Goal: Information Seeking & Learning: Learn about a topic

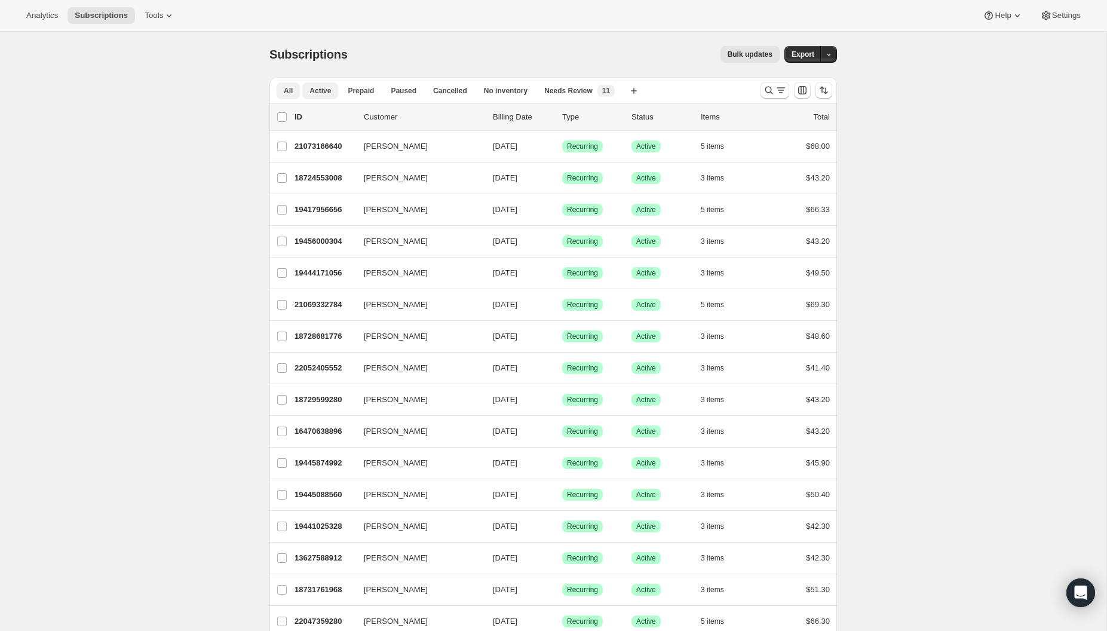
click at [319, 87] on span "Active" at bounding box center [320, 91] width 22 height 10
click at [804, 89] on icon "Customize table column order and visibility" at bounding box center [802, 90] width 12 height 12
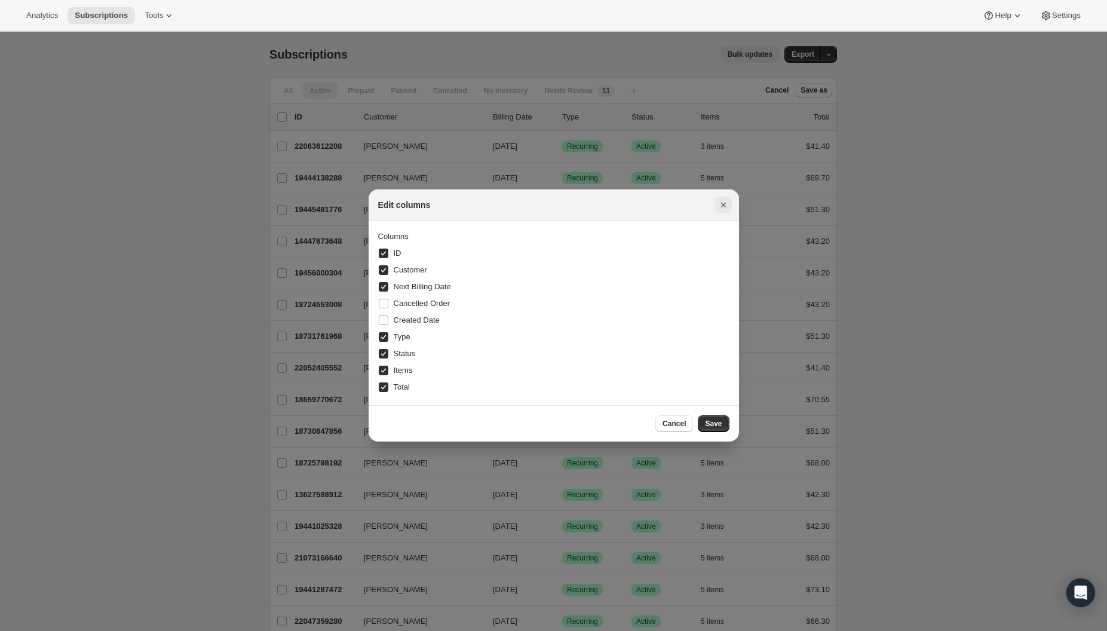
click at [724, 203] on icon "Close" at bounding box center [723, 205] width 12 height 12
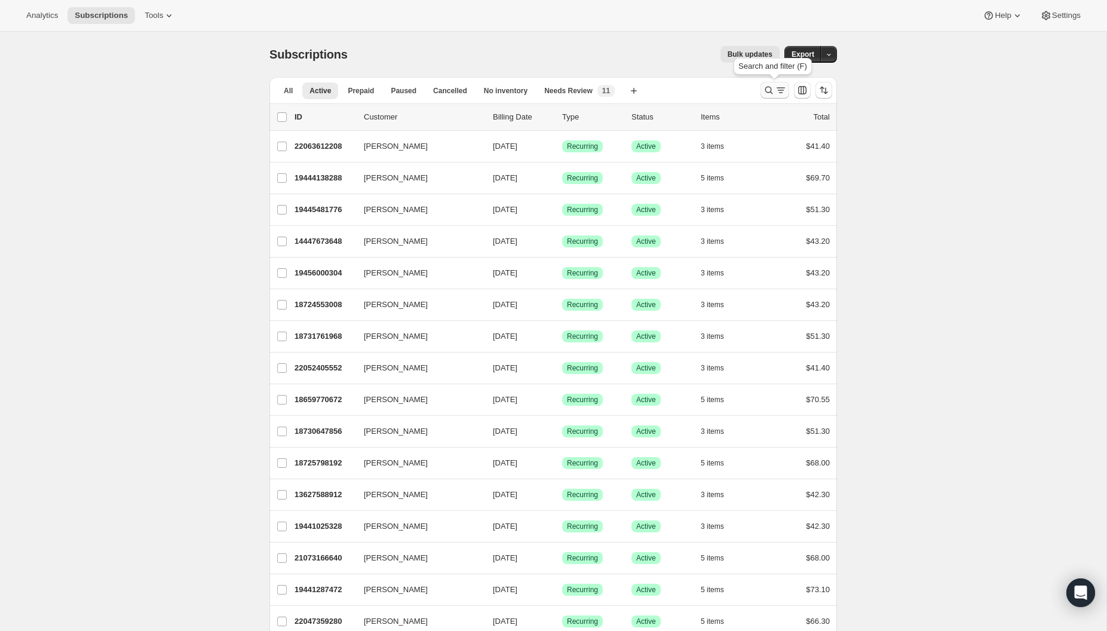
click at [775, 90] on icon "Search and filter results" at bounding box center [781, 90] width 12 height 12
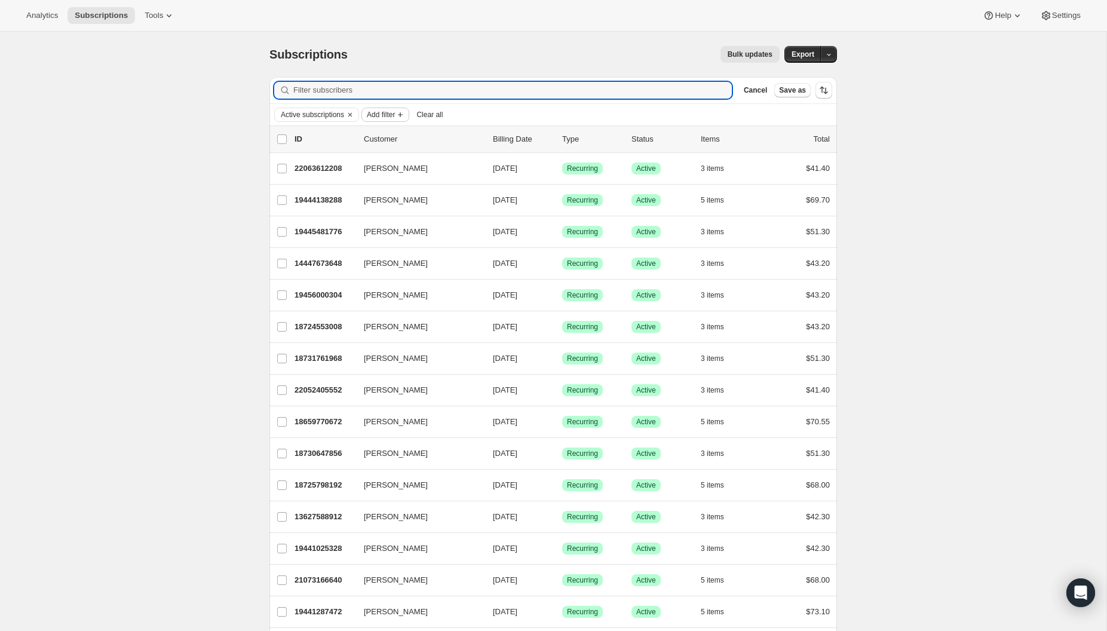
click at [387, 111] on span "Add filter" at bounding box center [381, 115] width 28 height 10
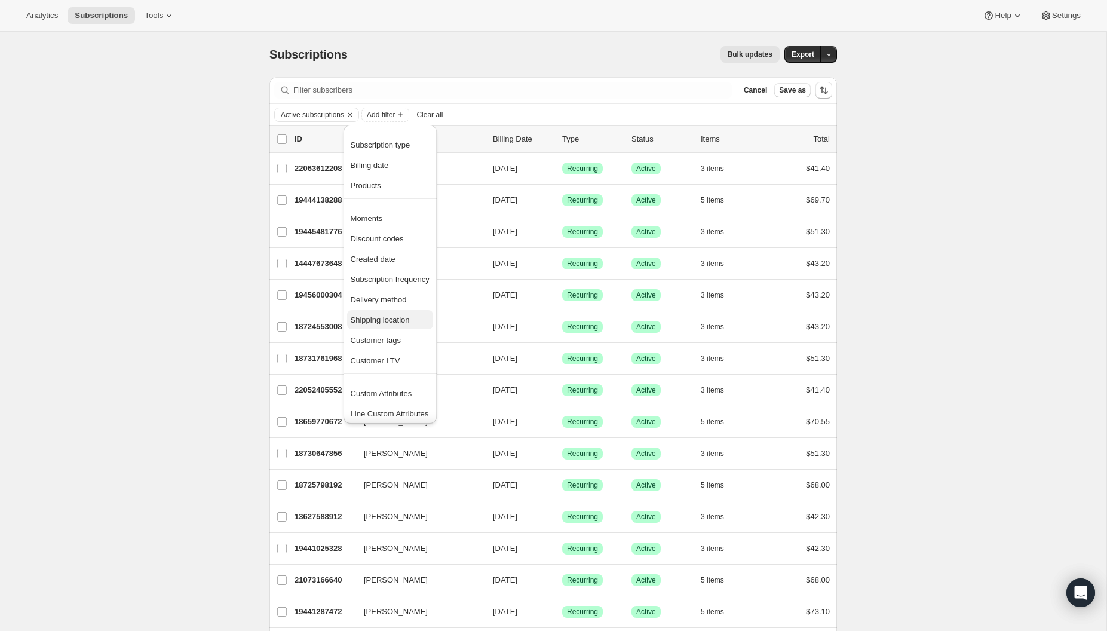
scroll to position [3, 0]
drag, startPoint x: 374, startPoint y: 165, endPoint x: 588, endPoint y: 118, distance: 219.2
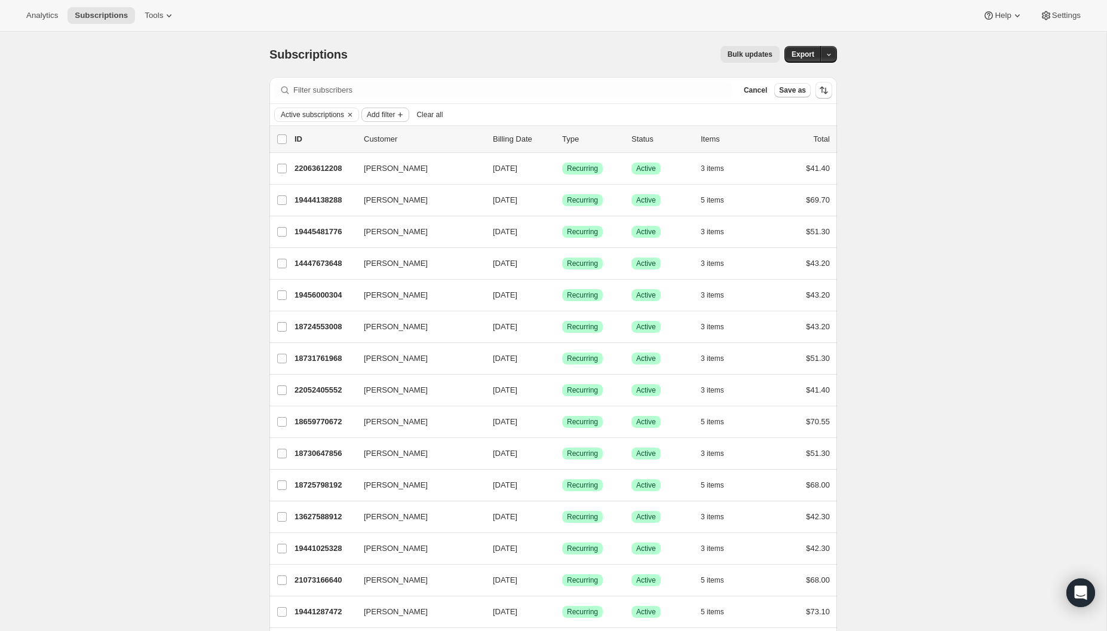
click at [393, 116] on span "Add filter" at bounding box center [381, 115] width 28 height 10
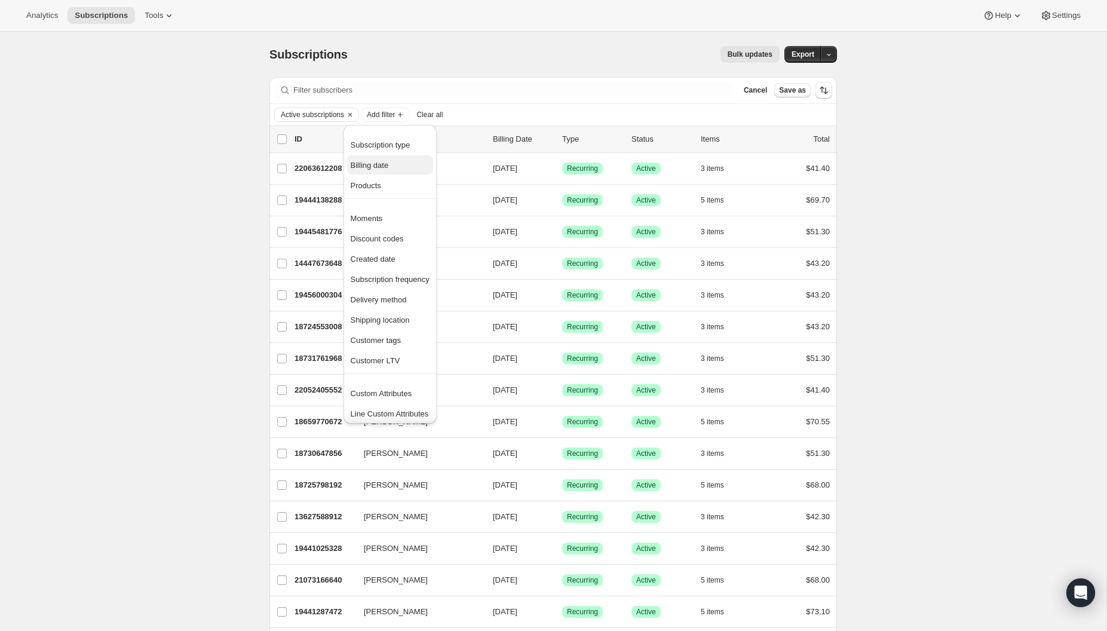
click at [388, 161] on span "Billing date" at bounding box center [370, 165] width 38 height 9
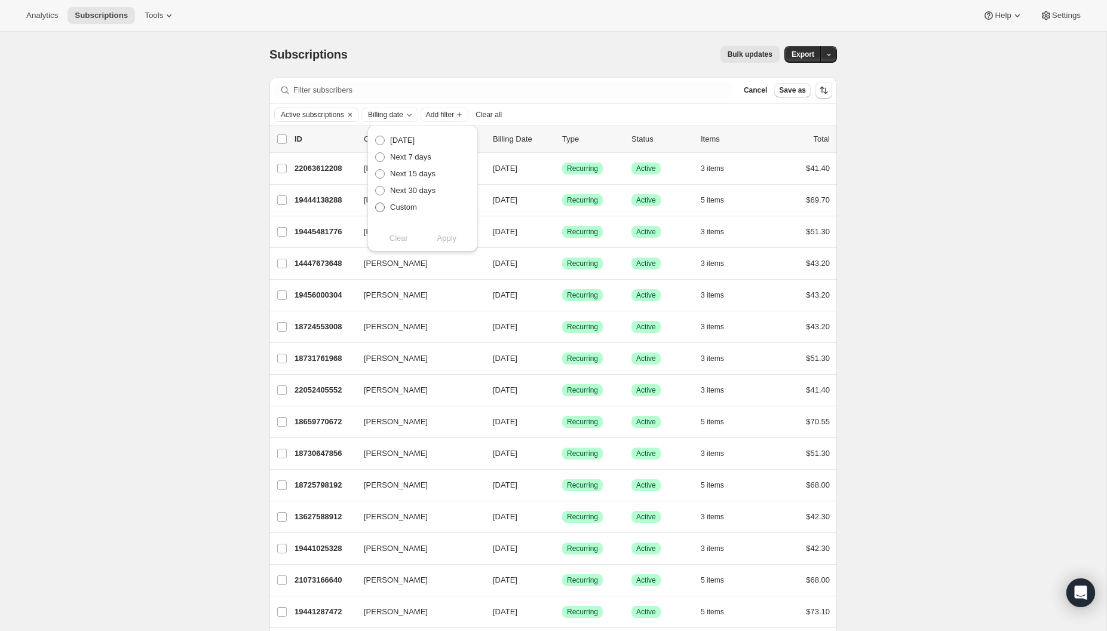
click at [387, 205] on label "Custom" at bounding box center [396, 207] width 42 height 17
click at [376, 203] on input "Custom" at bounding box center [375, 203] width 1 height 1
radio input "true"
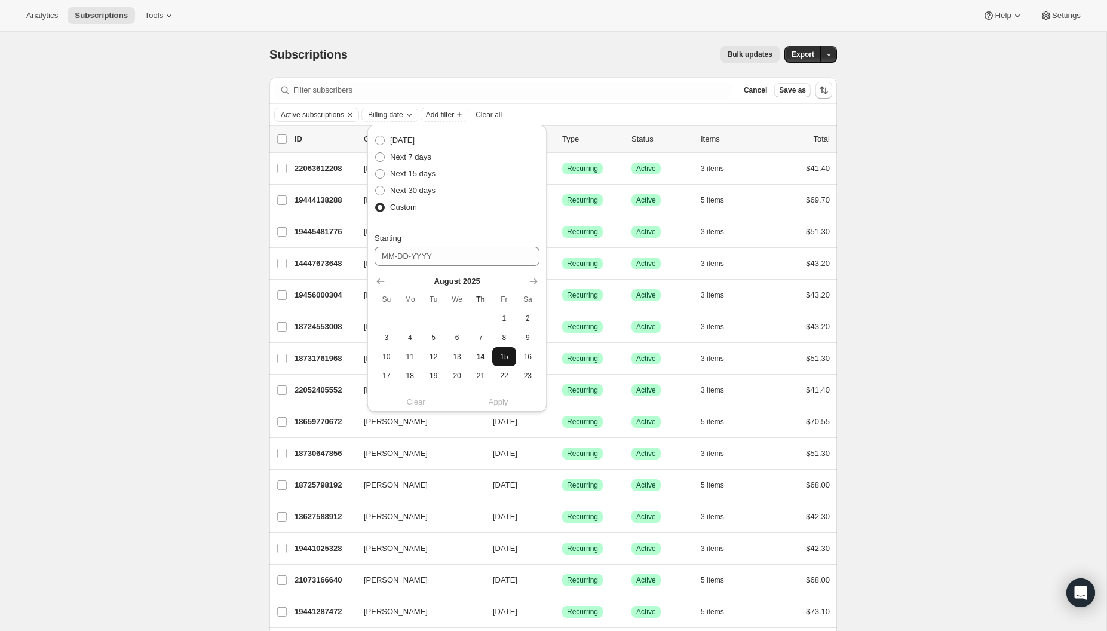
click at [500, 359] on span "15" at bounding box center [504, 357] width 14 height 10
type input "[DATE]"
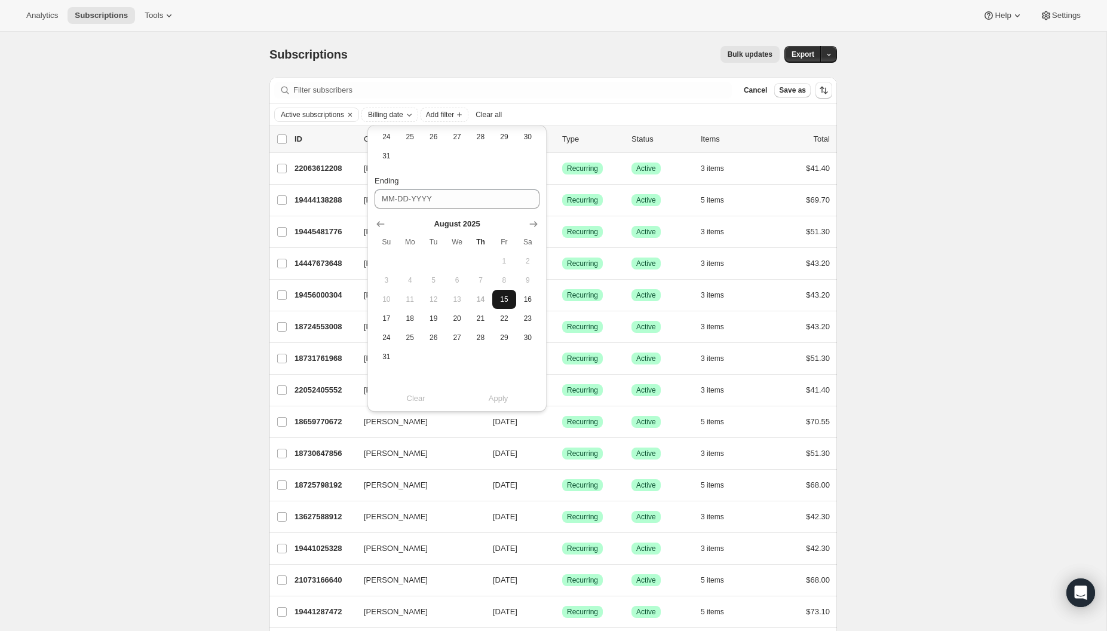
click at [502, 295] on span "15" at bounding box center [504, 300] width 14 height 10
type input "[DATE]"
click at [486, 401] on button "Apply" at bounding box center [498, 398] width 97 height 19
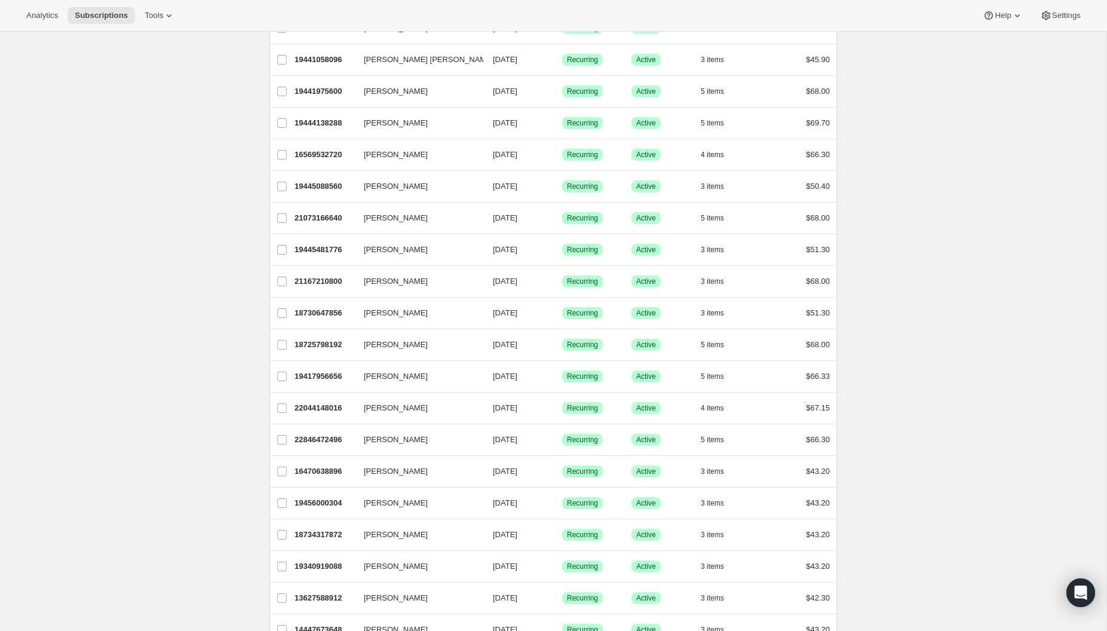
scroll to position [0, 0]
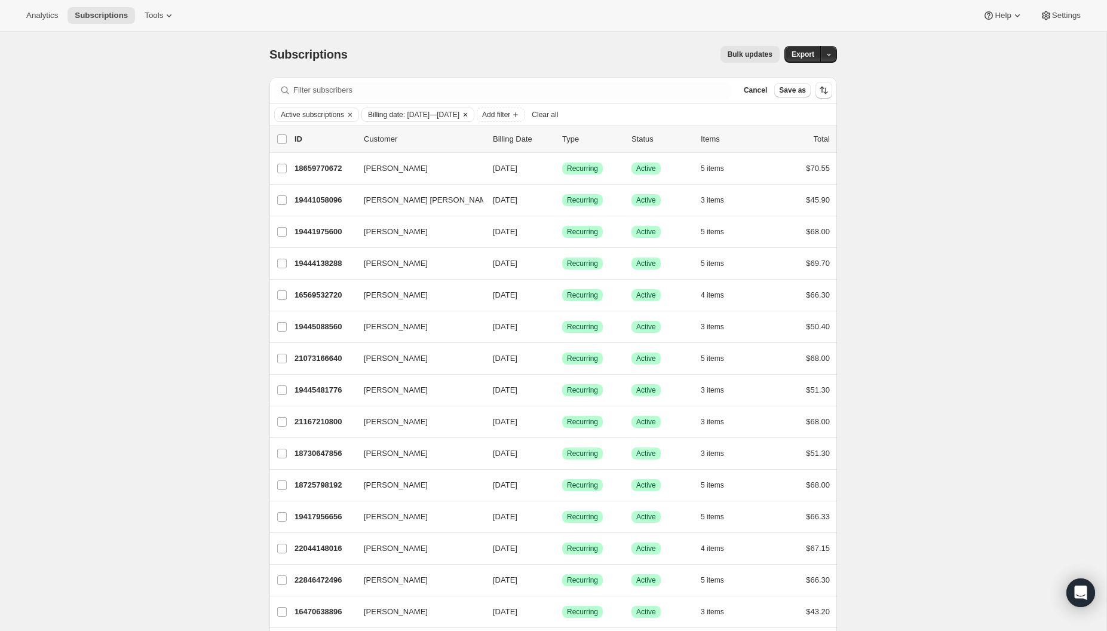
click at [459, 112] on span "Billing date: [DATE]—[DATE]" at bounding box center [413, 115] width 91 height 10
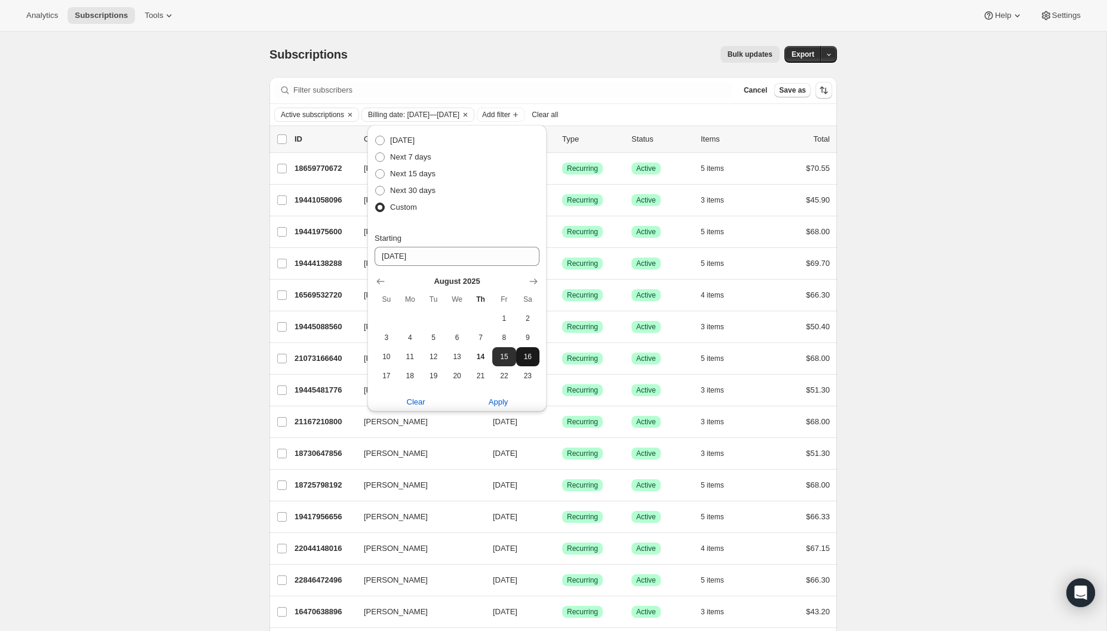
click at [527, 357] on span "16" at bounding box center [528, 357] width 14 height 10
type input "[DATE]"
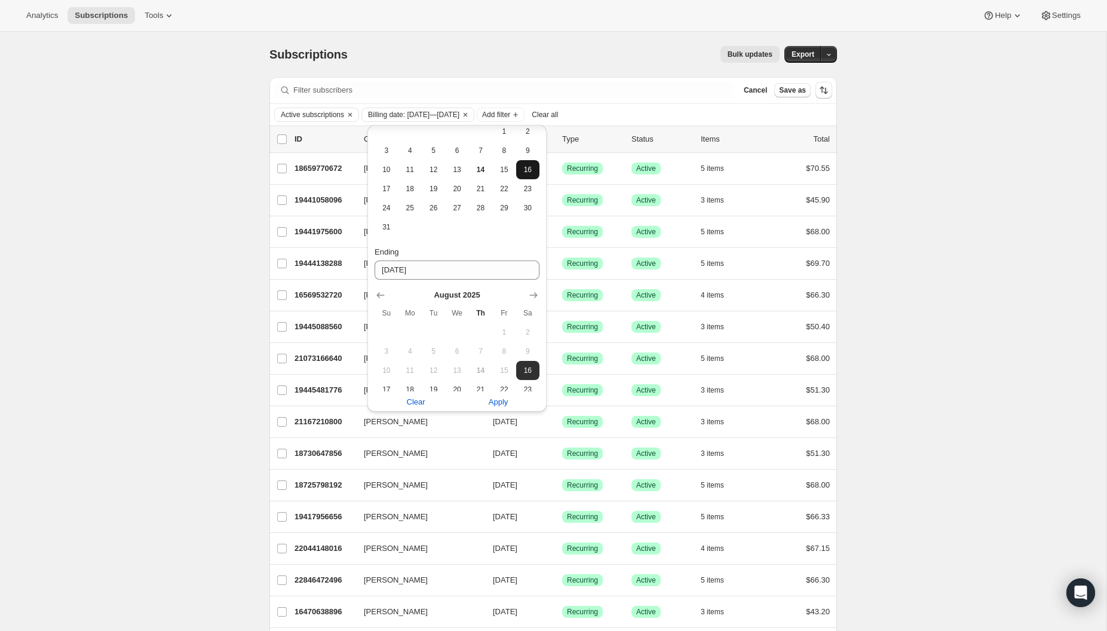
scroll to position [258, 0]
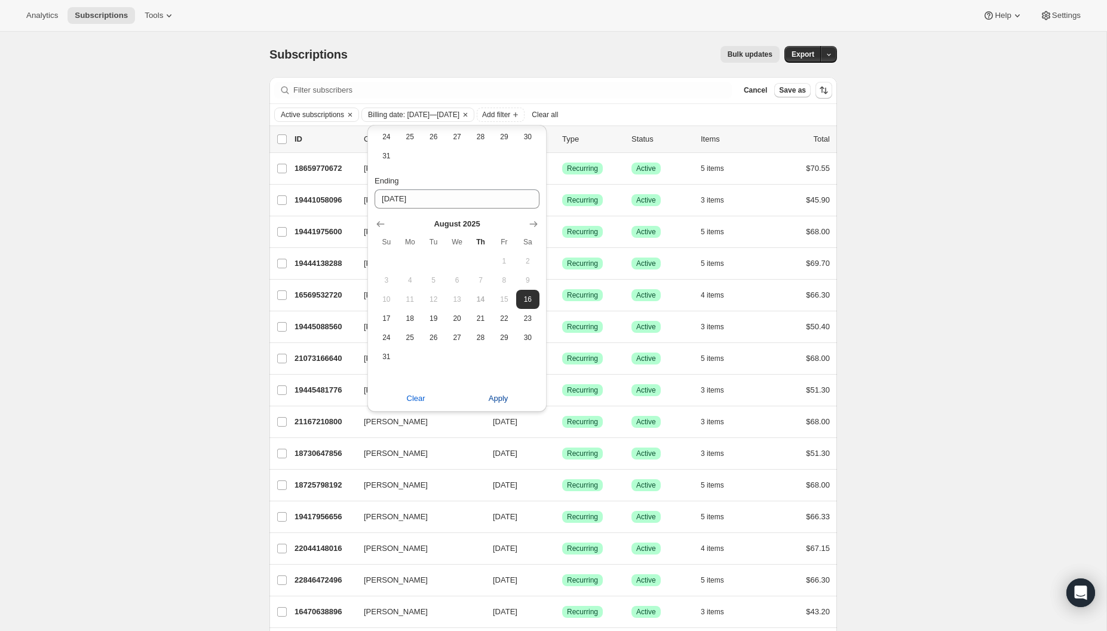
click at [500, 396] on span "Apply" at bounding box center [499, 399] width 20 height 12
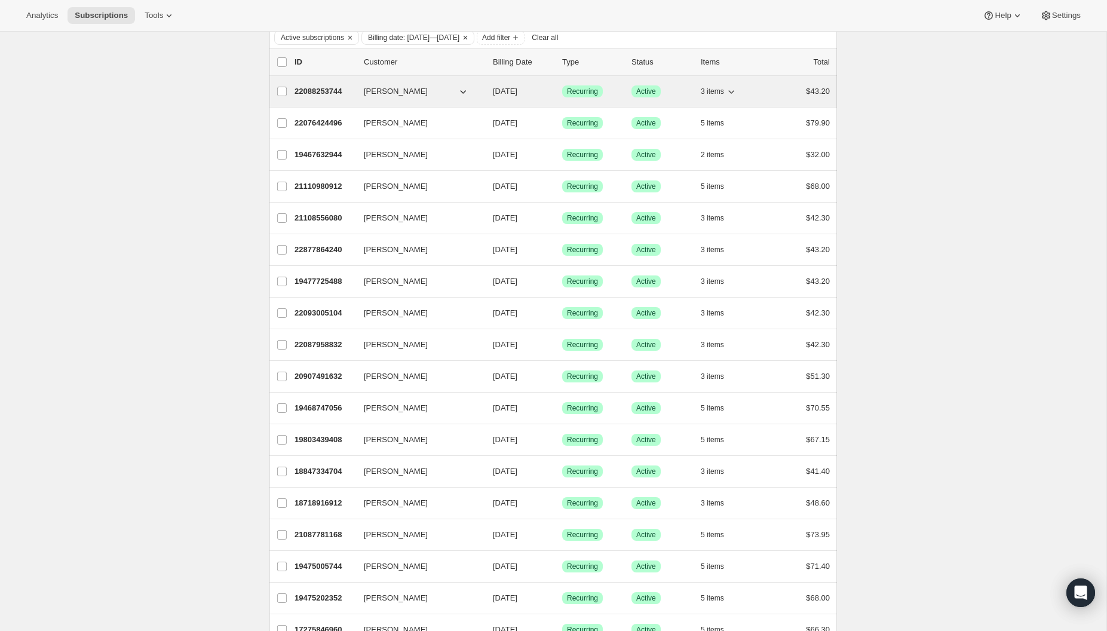
scroll to position [0, 0]
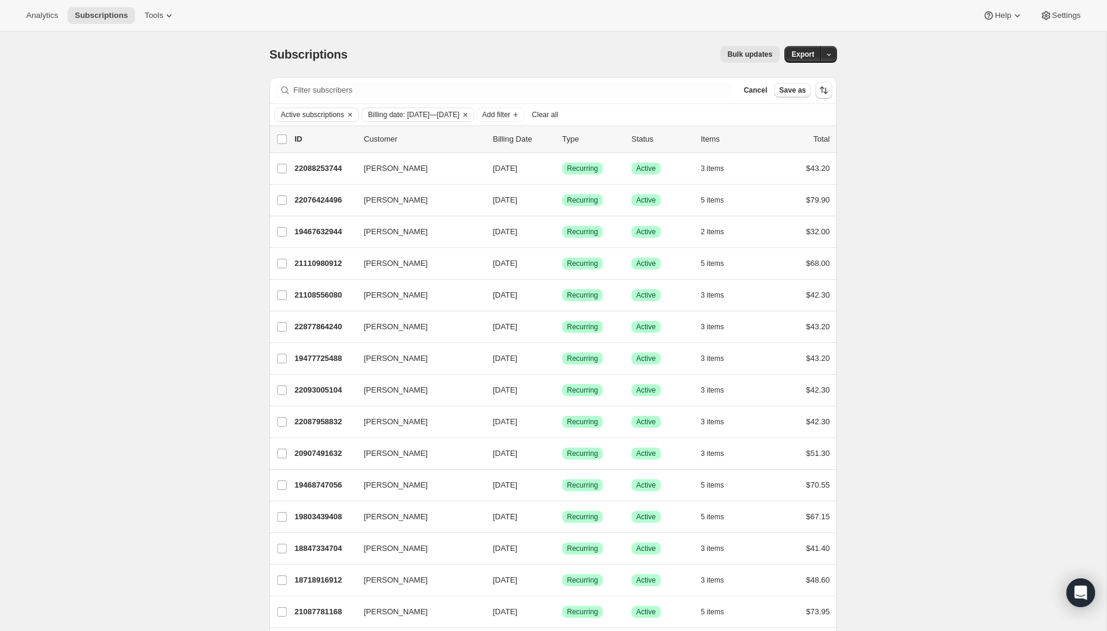
click at [643, 65] on div "Subscriptions. This page is ready Subscriptions Bulk updates More actions Bulk …" at bounding box center [553, 54] width 568 height 45
click at [875, 136] on div "Subscriptions. This page is ready Subscriptions Bulk updates More actions Bulk …" at bounding box center [553, 600] width 1106 height 1137
click at [823, 89] on icon "Sort the results" at bounding box center [824, 90] width 12 height 12
click at [581, 59] on div "Bulk updates" at bounding box center [571, 54] width 418 height 17
click at [470, 115] on icon "Clear" at bounding box center [466, 115] width 10 height 10
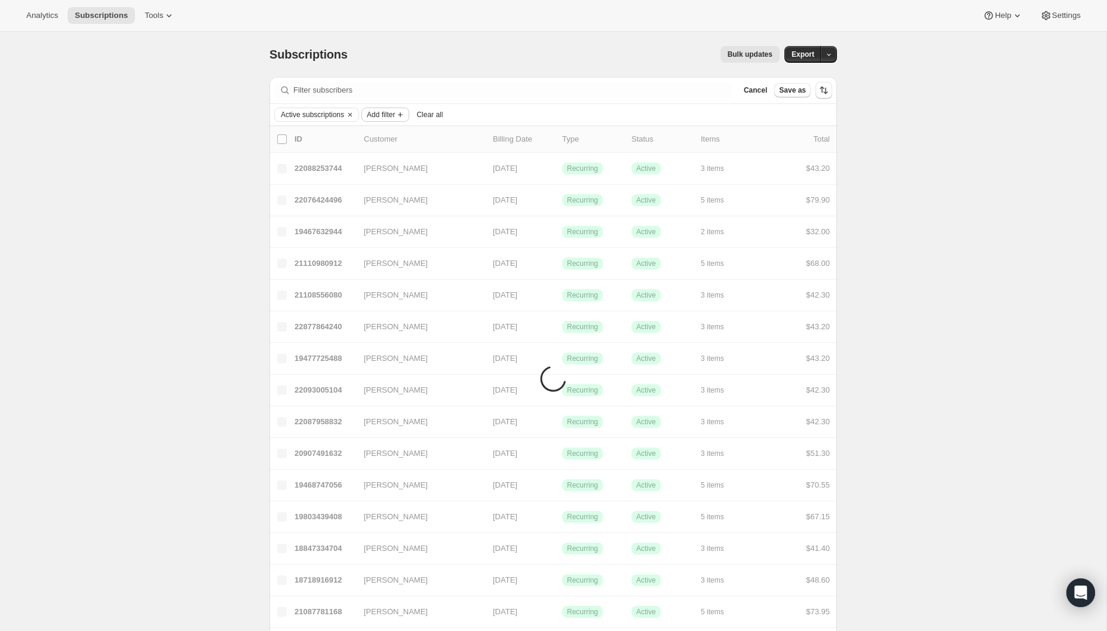
click at [387, 118] on span "Add filter" at bounding box center [381, 115] width 28 height 10
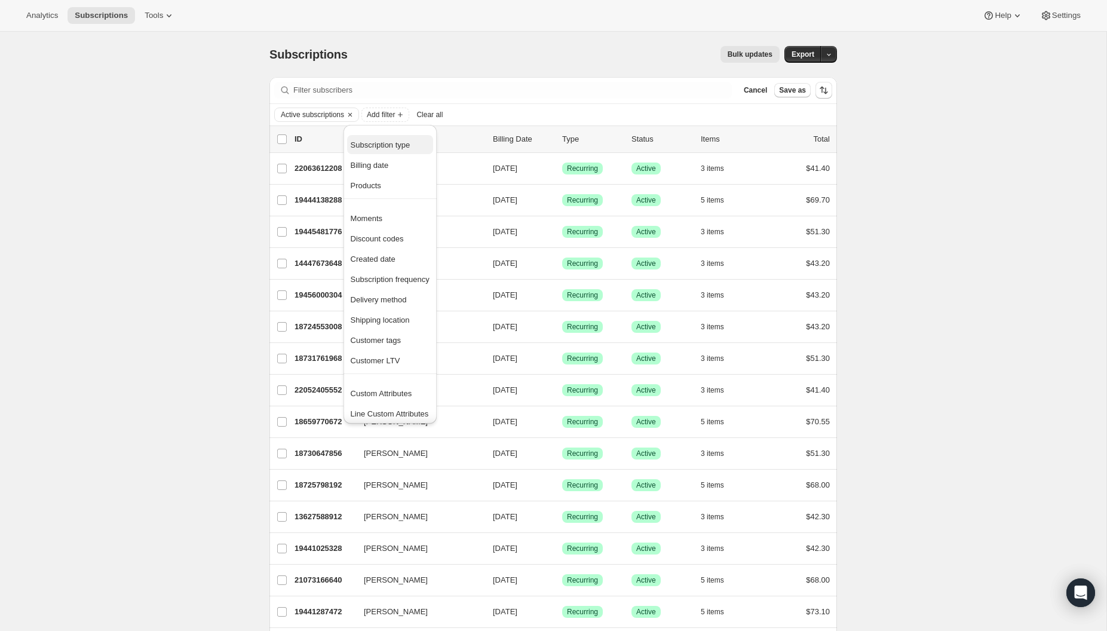
click at [375, 140] on span "Subscription type" at bounding box center [381, 144] width 60 height 9
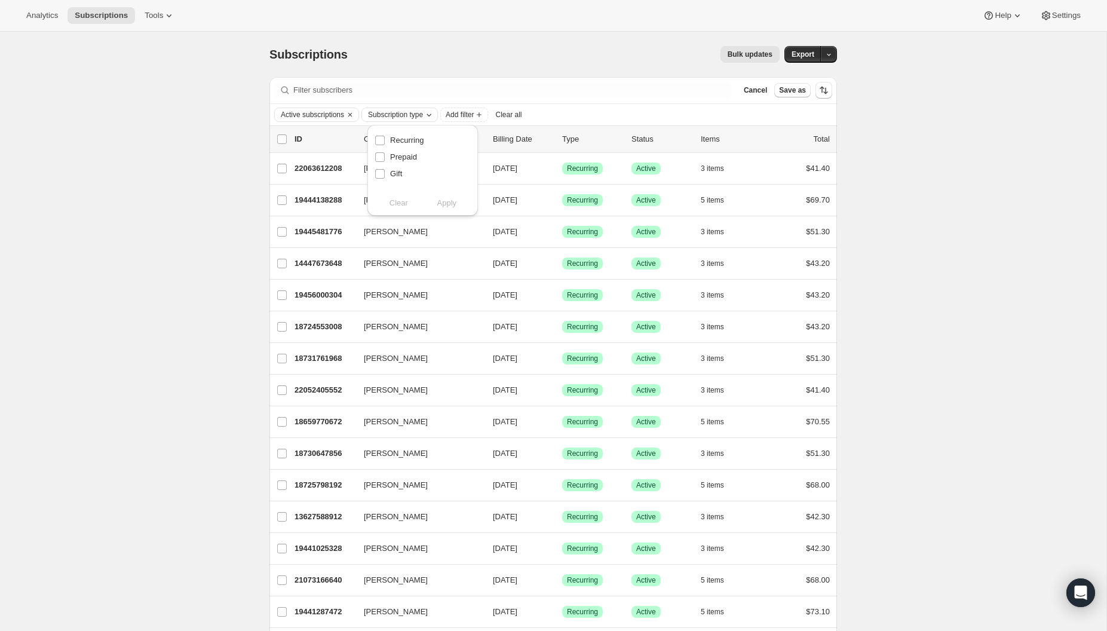
click at [394, 110] on span "Subscription type" at bounding box center [395, 115] width 55 height 10
click at [474, 114] on span "Add filter" at bounding box center [460, 115] width 28 height 10
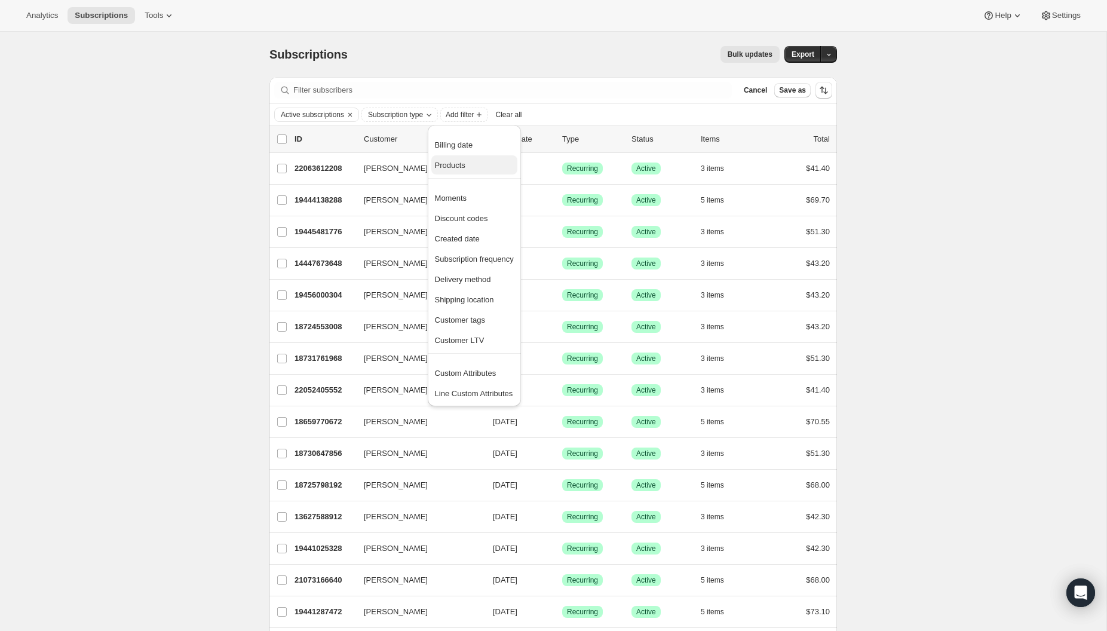
click at [456, 165] on span "Products" at bounding box center [450, 165] width 30 height 9
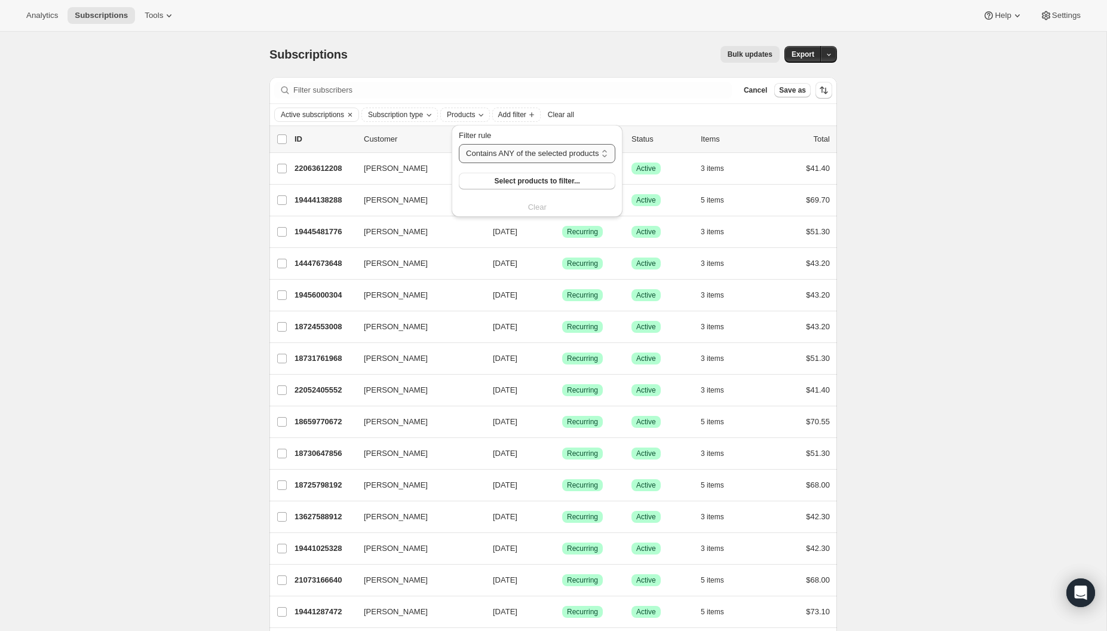
click at [505, 157] on select "Contains ANY of the selected products Contains ALL of the selected products Con…" at bounding box center [537, 153] width 157 height 19
click at [495, 180] on button "Select products to filter..." at bounding box center [537, 181] width 157 height 17
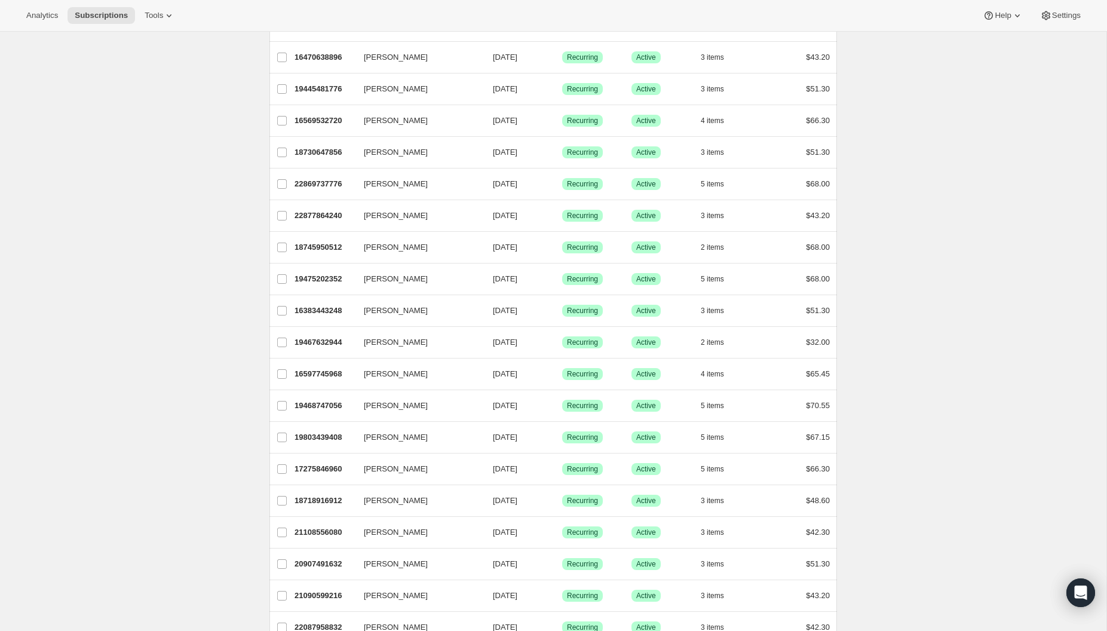
scroll to position [1172, 0]
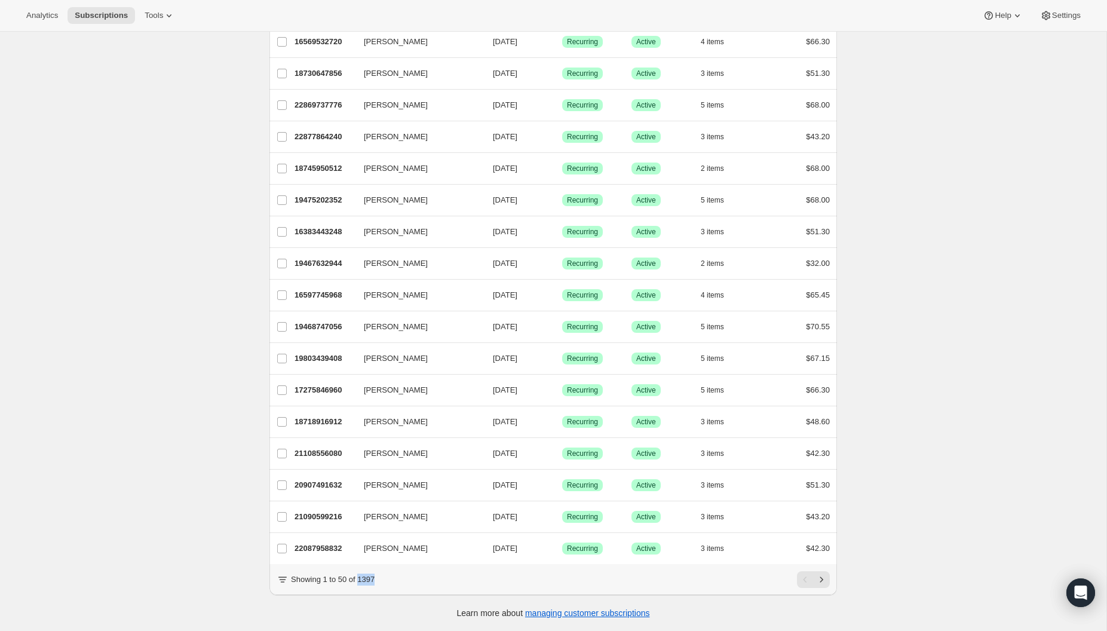
drag, startPoint x: 384, startPoint y: 581, endPoint x: 361, endPoint y: 578, distance: 22.9
click at [361, 578] on div "Showing 1 to 50 of 1397" at bounding box center [553, 579] width 553 height 17
